Goal: Information Seeking & Learning: Learn about a topic

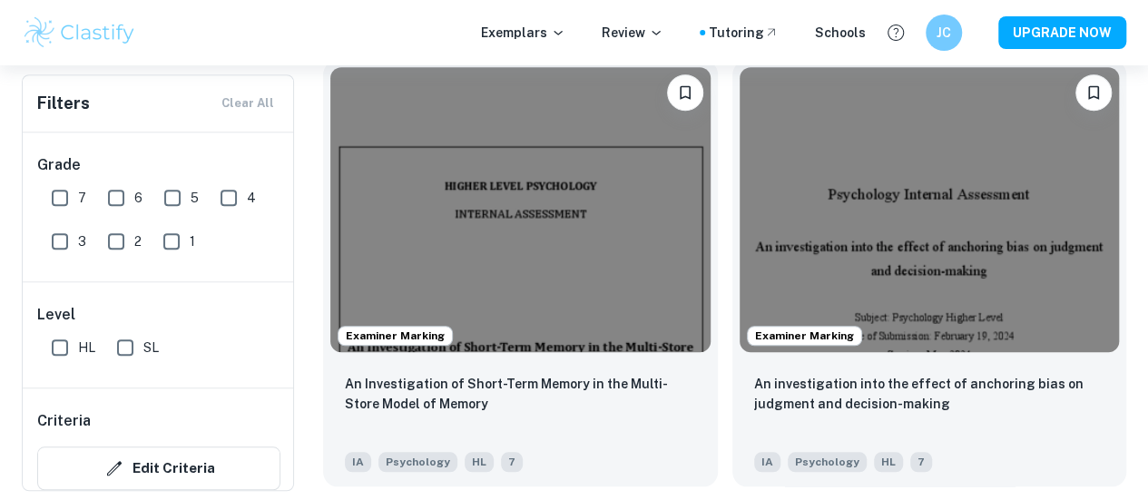
scroll to position [610, 0]
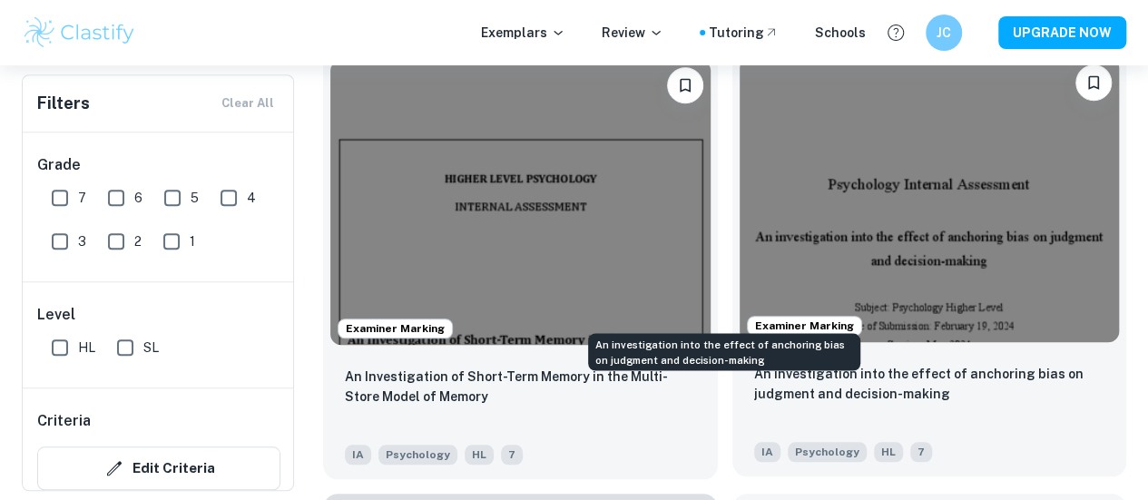
click at [754, 364] on p "An investigation into the effect of anchoring bias on judgment and decision-mak…" at bounding box center [929, 384] width 351 height 40
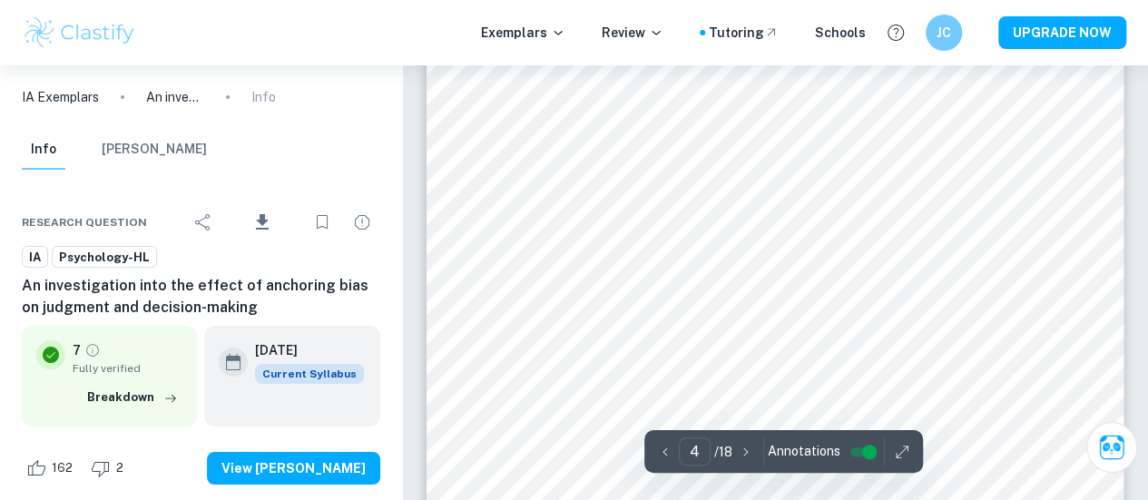
scroll to position [3374, 0]
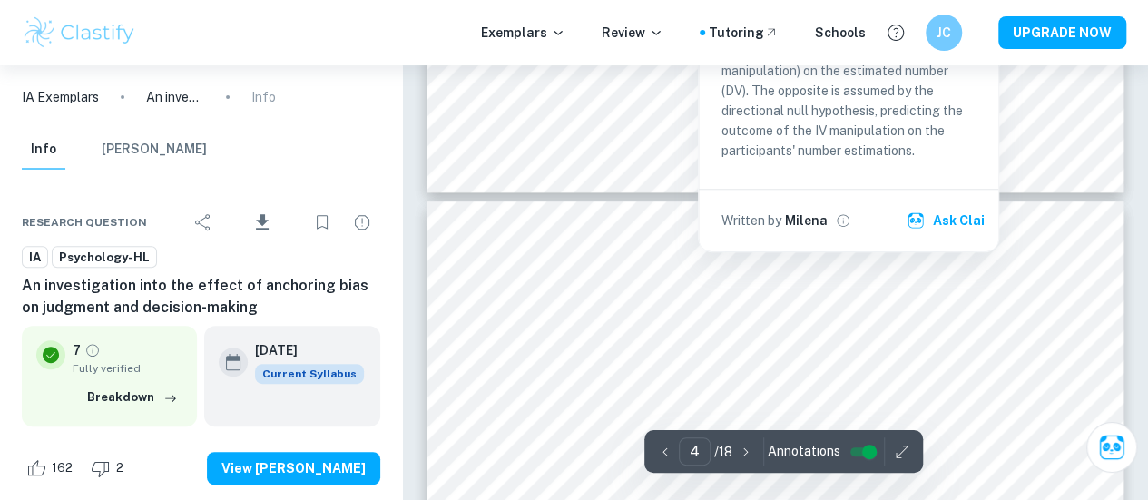
type input "5"
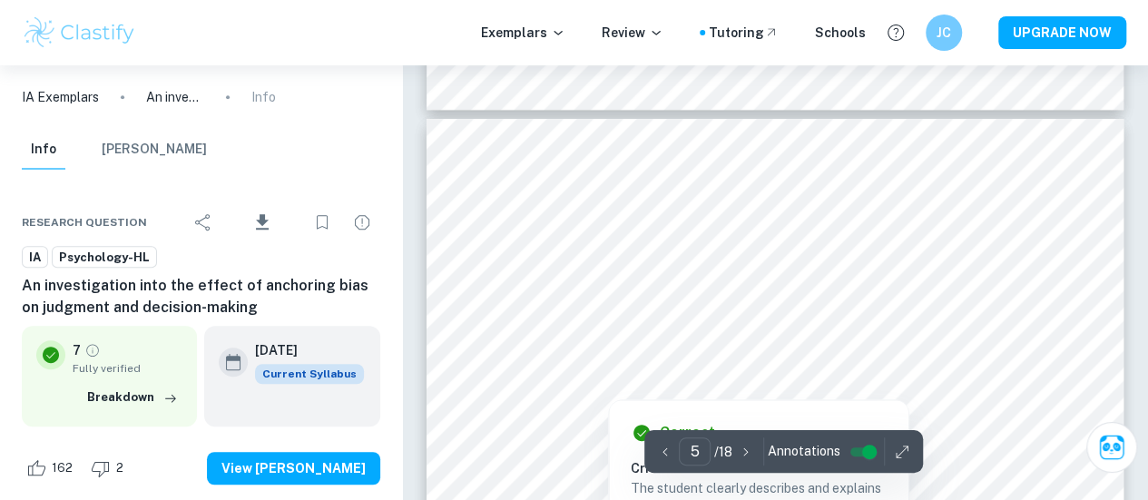
scroll to position [3835, 0]
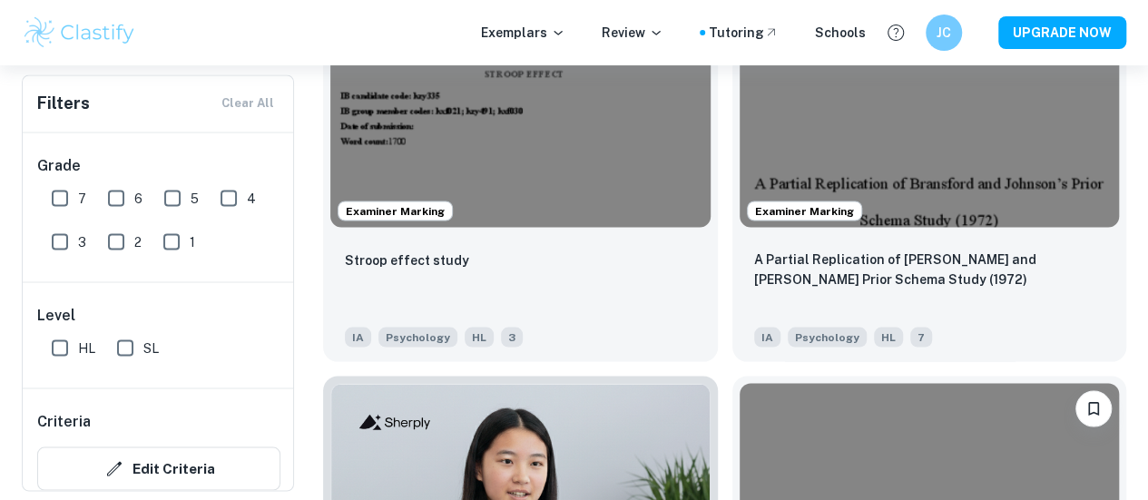
checkbox input "true"
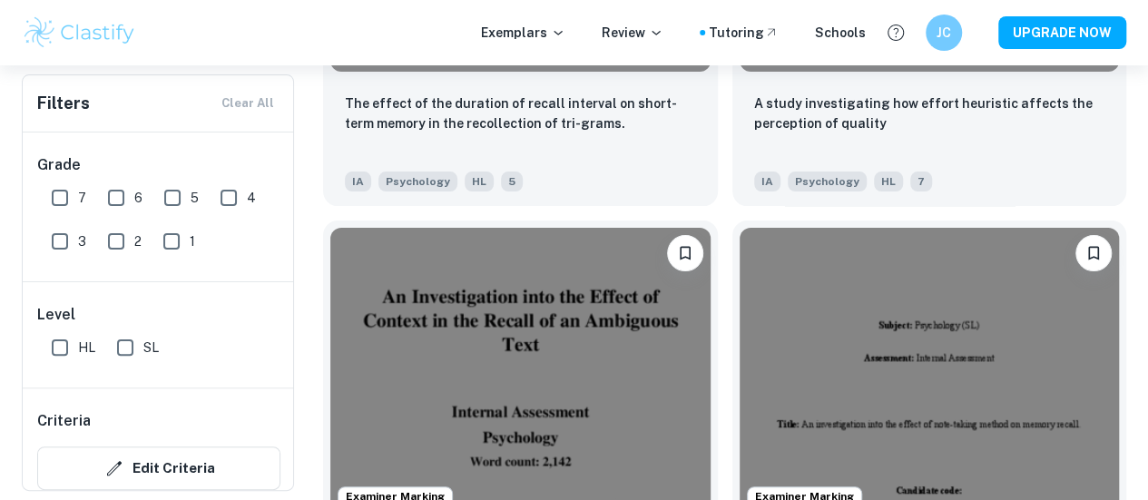
scroll to position [3530, 0]
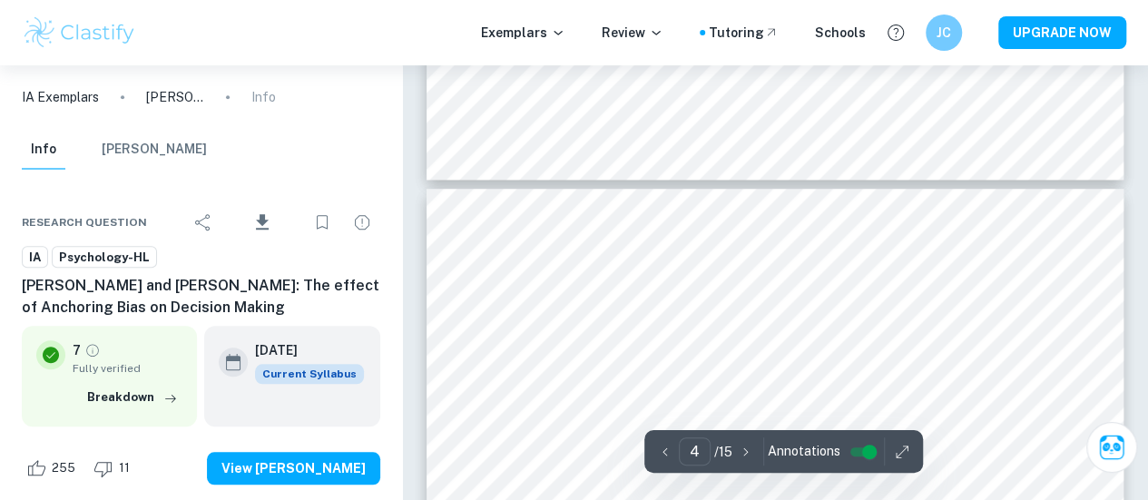
type input "5"
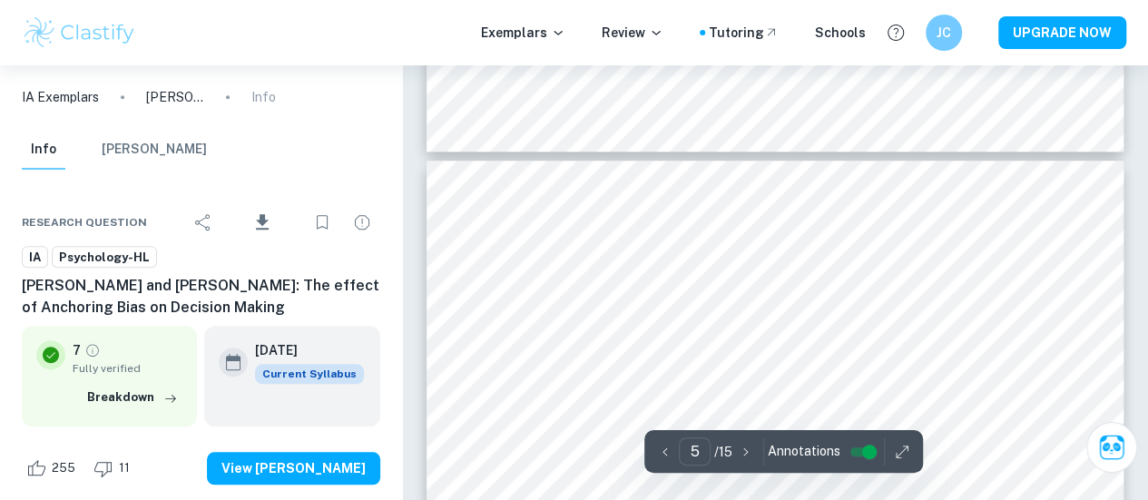
scroll to position [4185, 0]
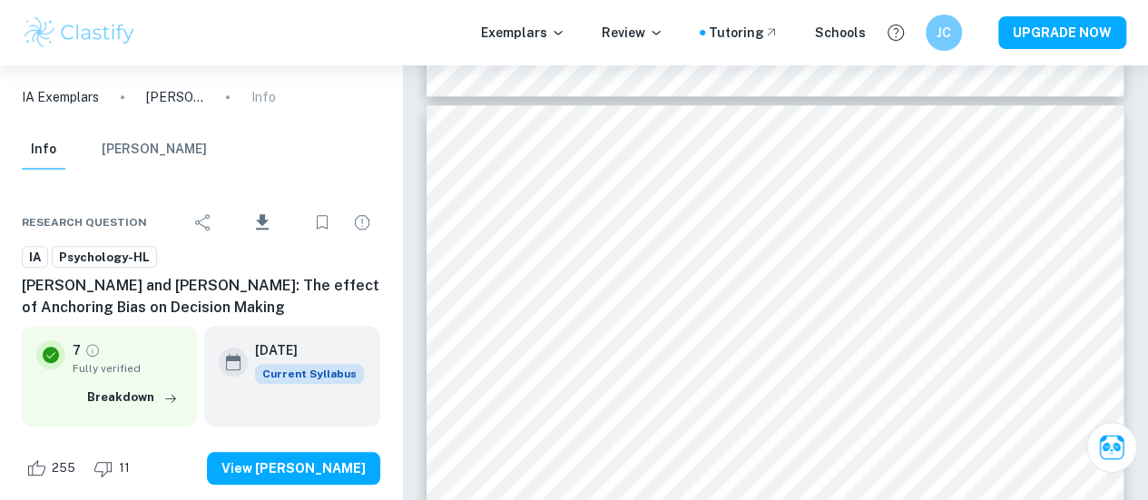
click at [819, 23] on div "Exemplars Review Tutoring Schools" at bounding box center [673, 33] width 385 height 20
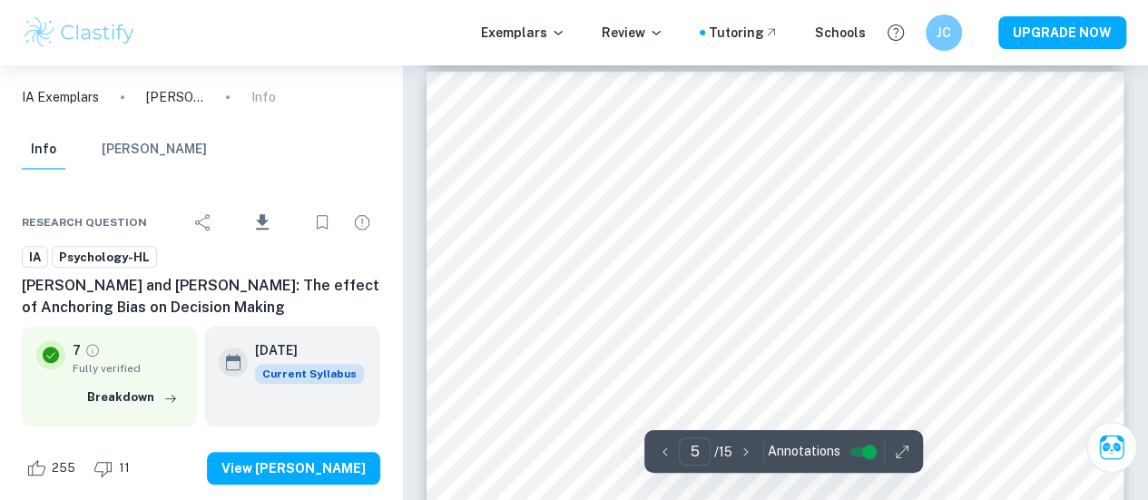
scroll to position [4222, 0]
